Goal: Navigation & Orientation: Find specific page/section

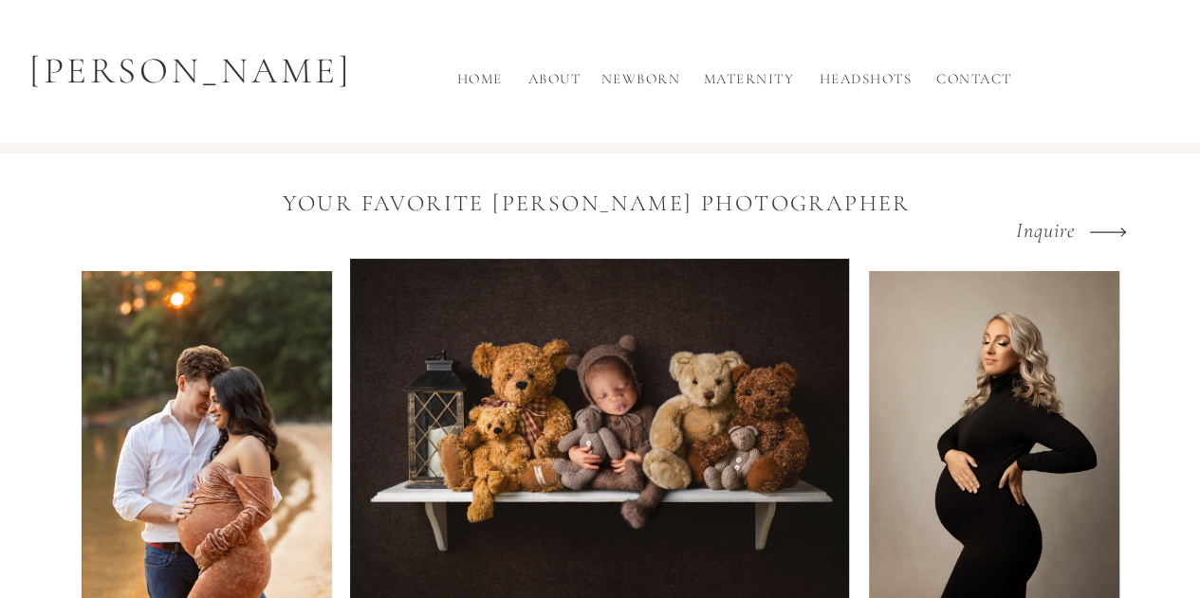
click at [755, 81] on h2 "Maternity" at bounding box center [749, 83] width 104 height 31
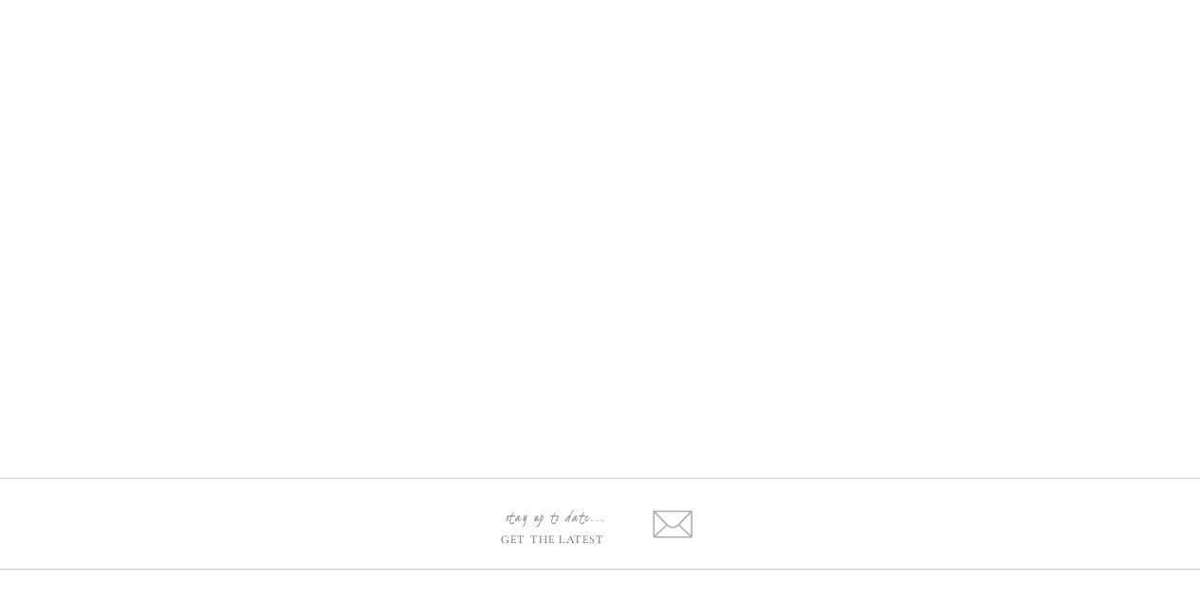
scroll to position [3736, 0]
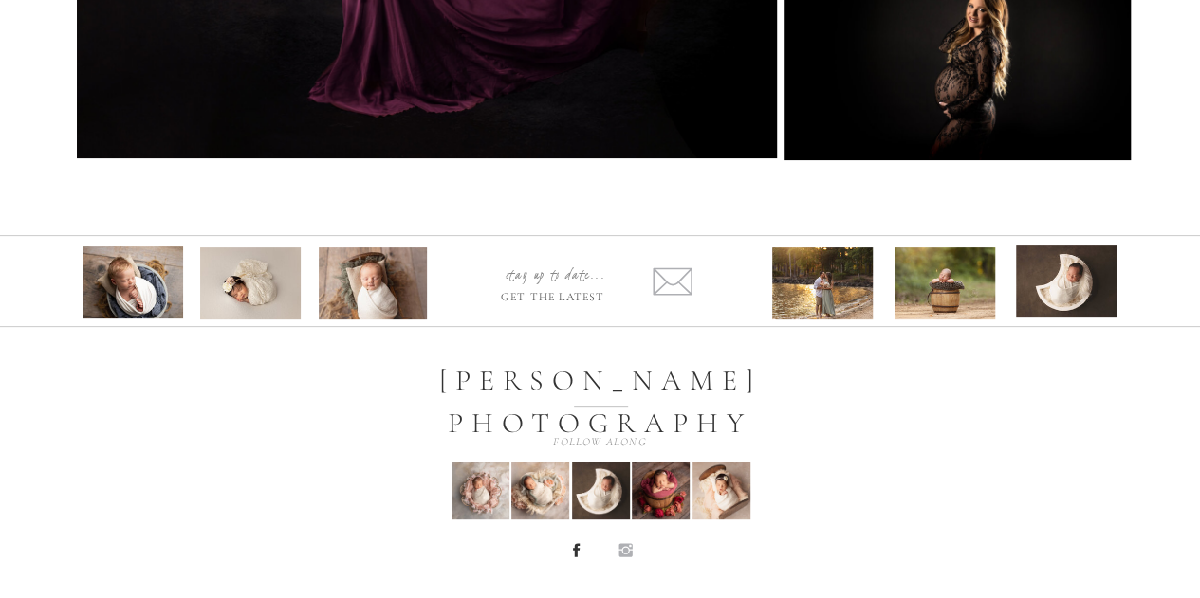
click at [620, 542] on icon at bounding box center [625, 551] width 18 height 18
click at [620, 553] on icon at bounding box center [624, 549] width 13 height 13
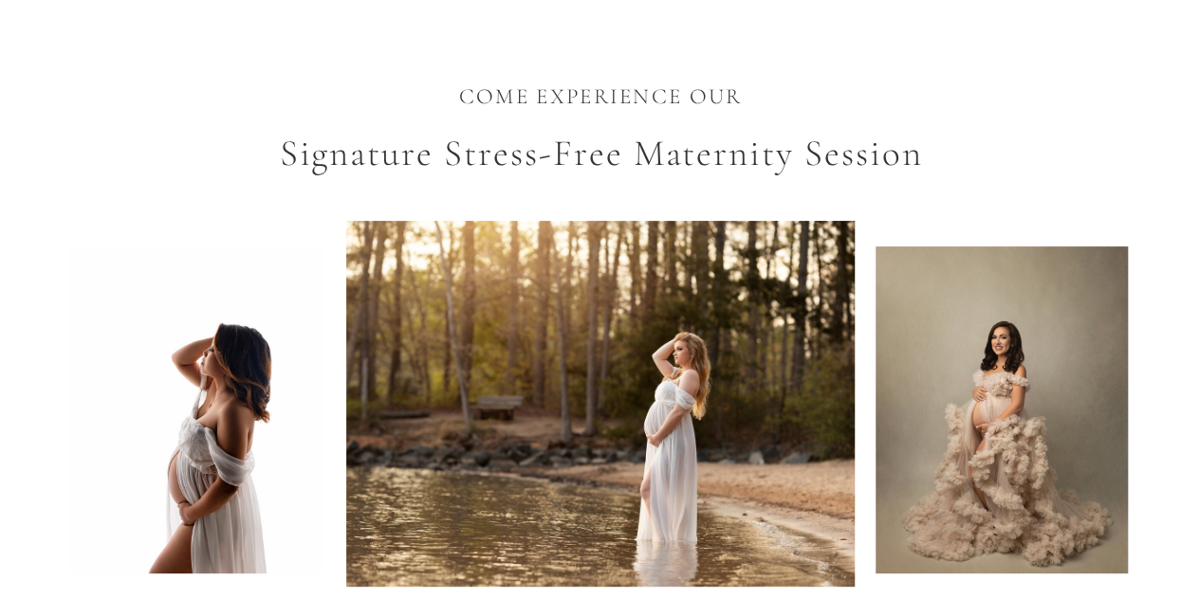
scroll to position [0, 0]
